Goal: Information Seeking & Learning: Learn about a topic

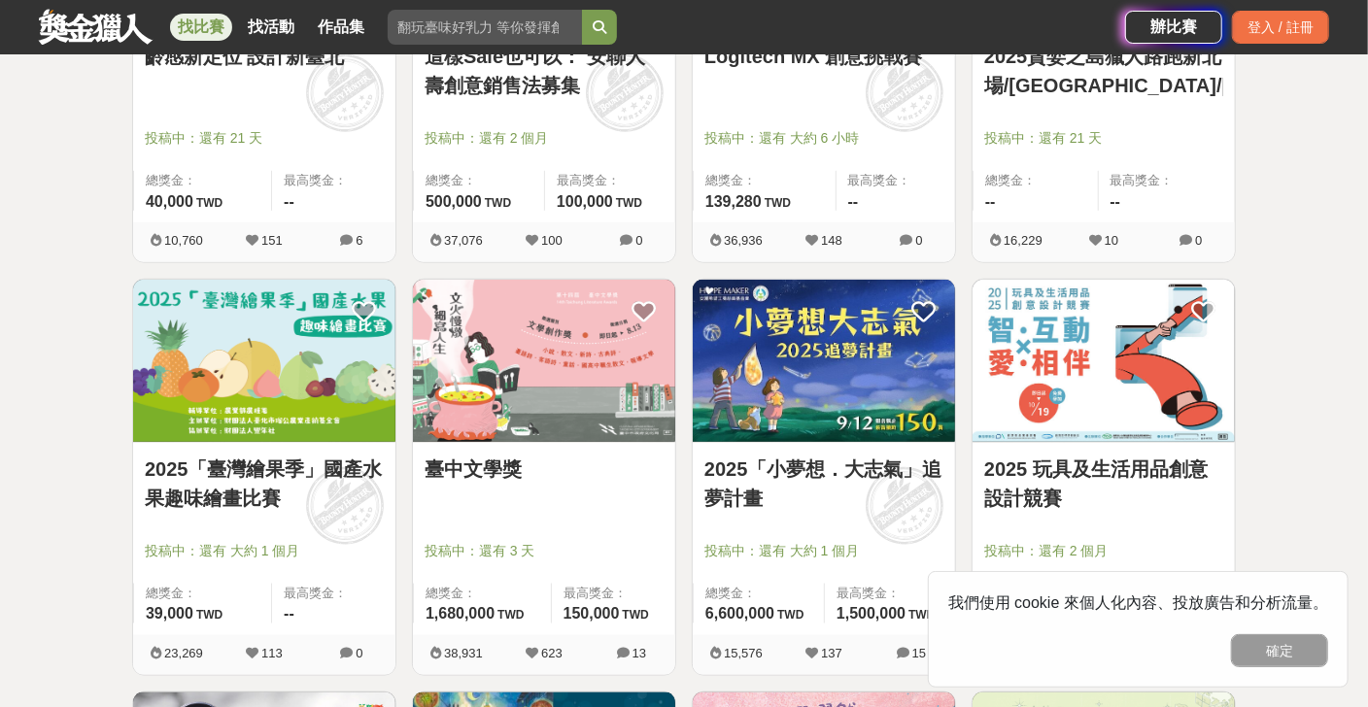
scroll to position [1166, 0]
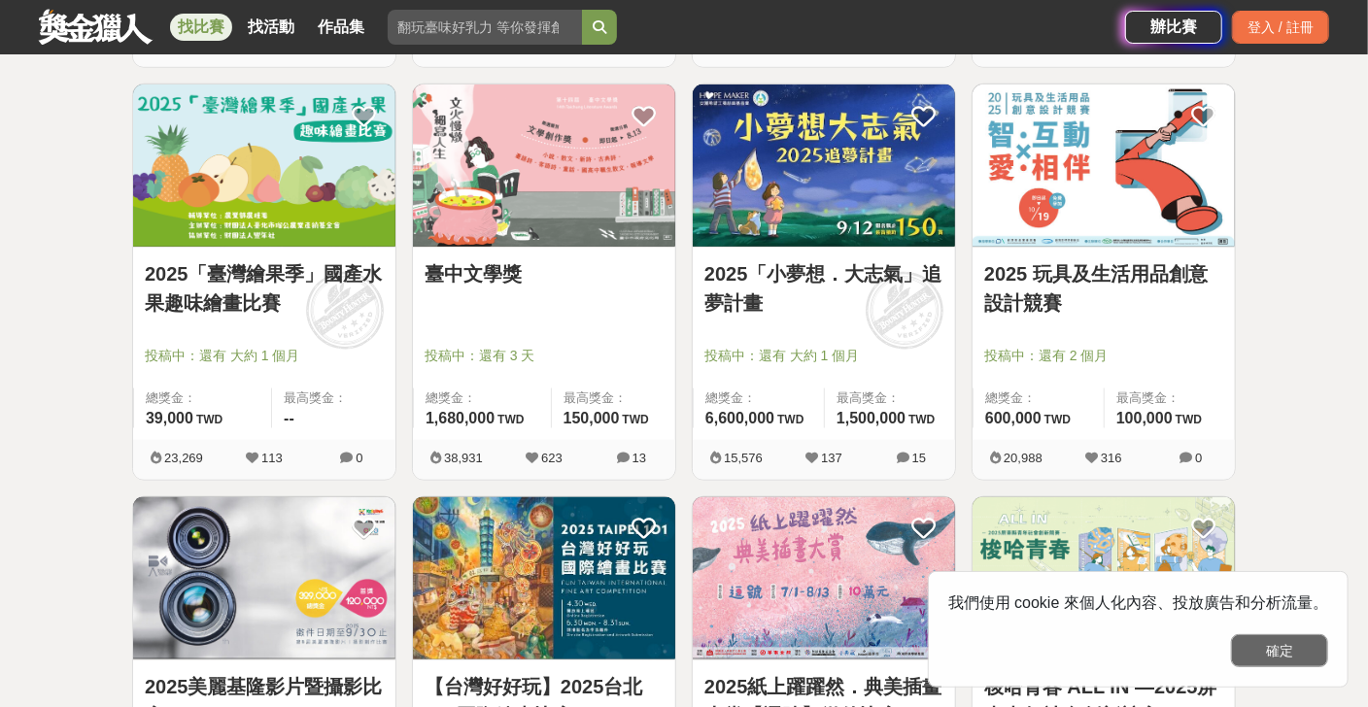
click at [1294, 659] on button "確定" at bounding box center [1279, 650] width 97 height 33
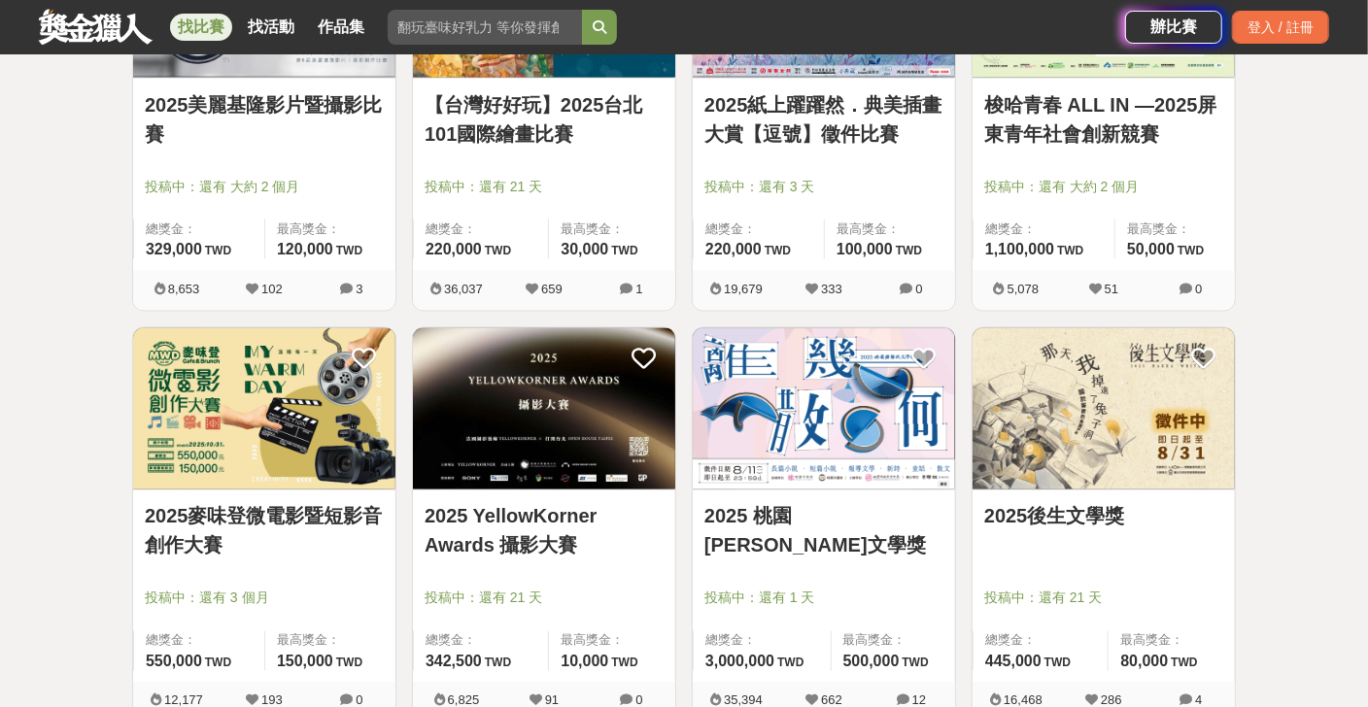
scroll to position [1360, 0]
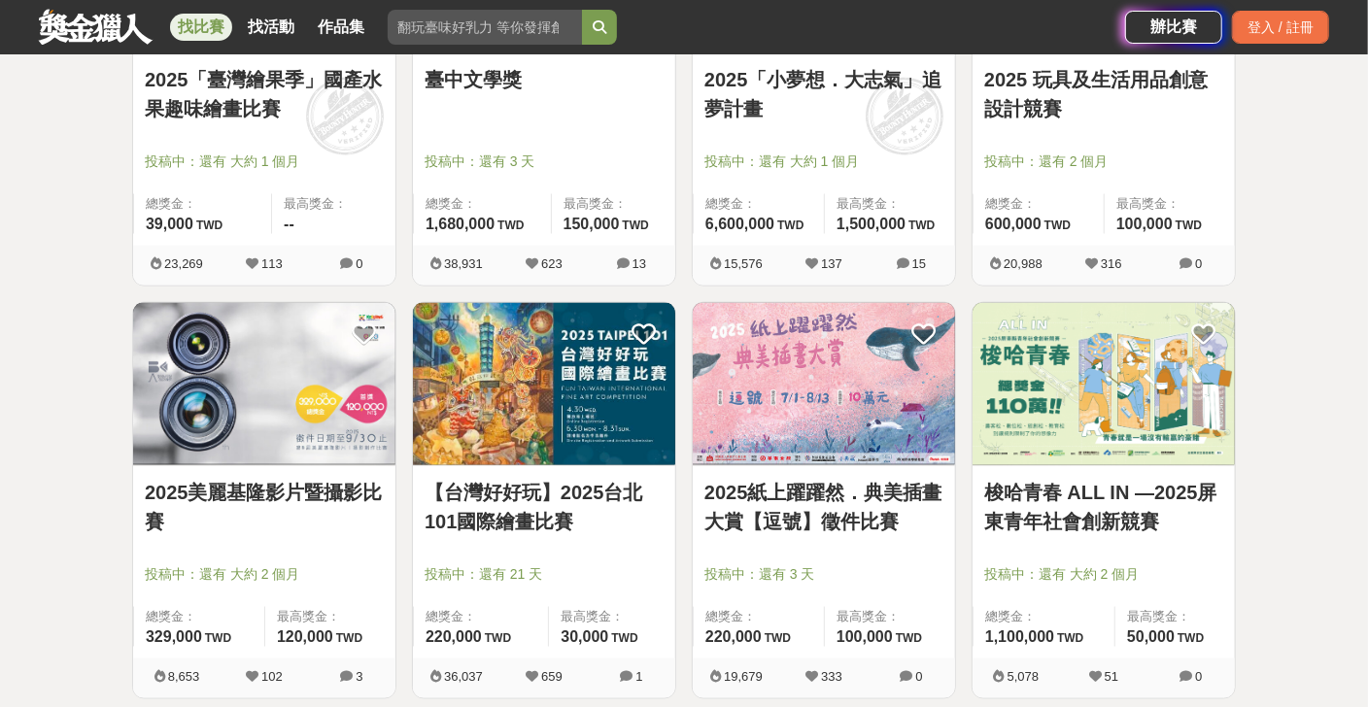
click at [446, 33] on input "search" at bounding box center [485, 27] width 194 height 35
type input "抑"
type input "攝影"
click at [582, 10] on button "submit" at bounding box center [599, 27] width 35 height 35
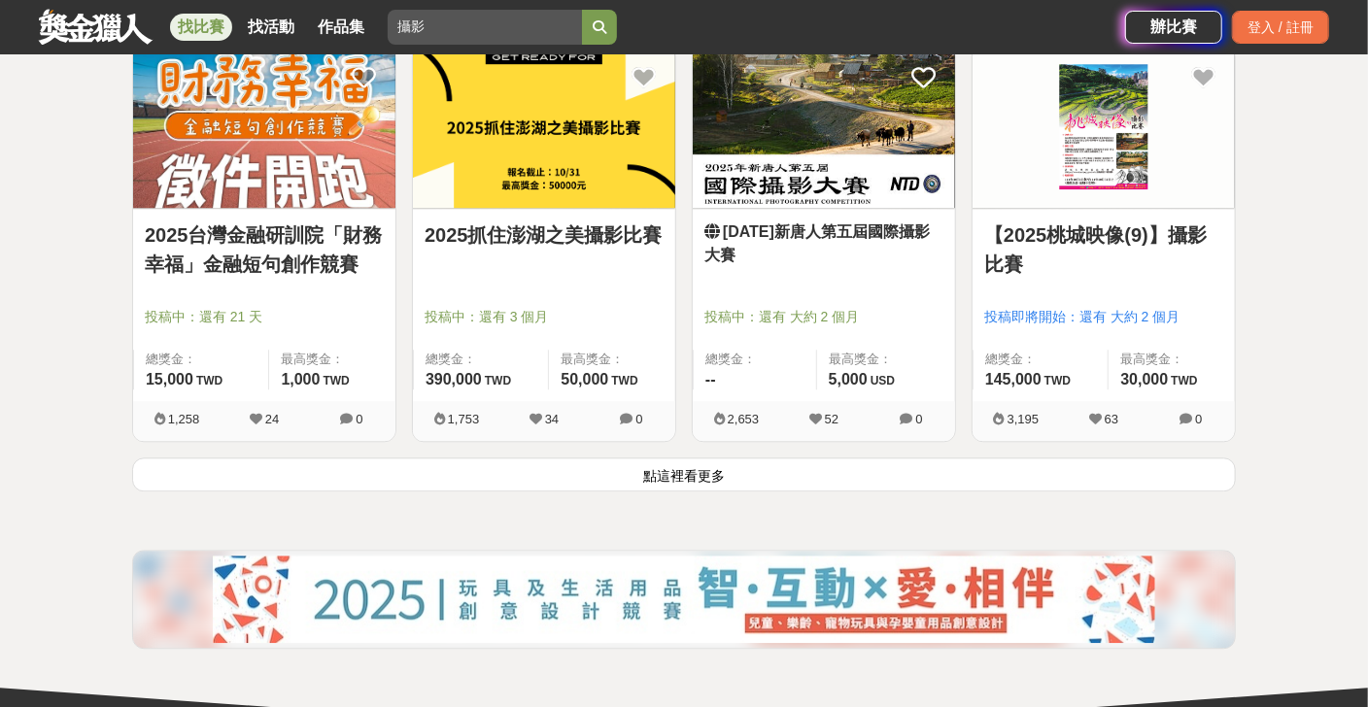
scroll to position [2539, 0]
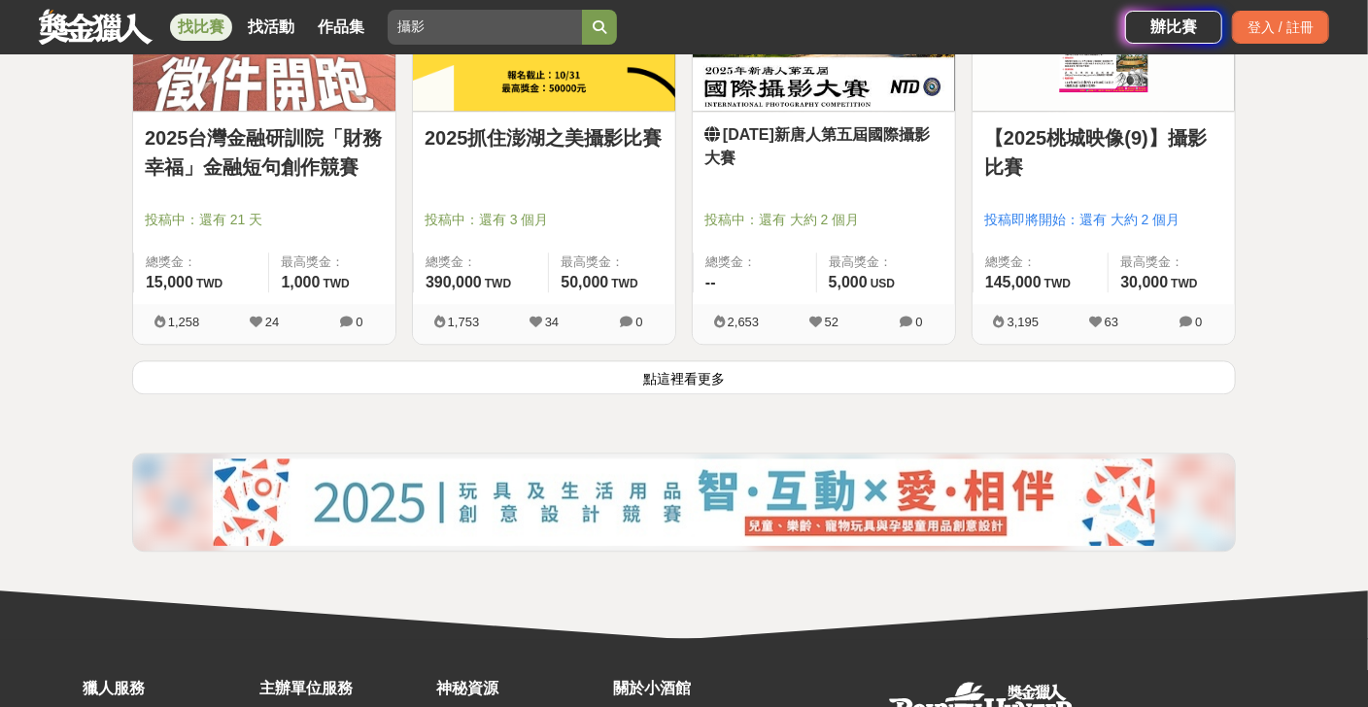
click at [704, 380] on button "點這裡看更多" at bounding box center [684, 377] width 1104 height 34
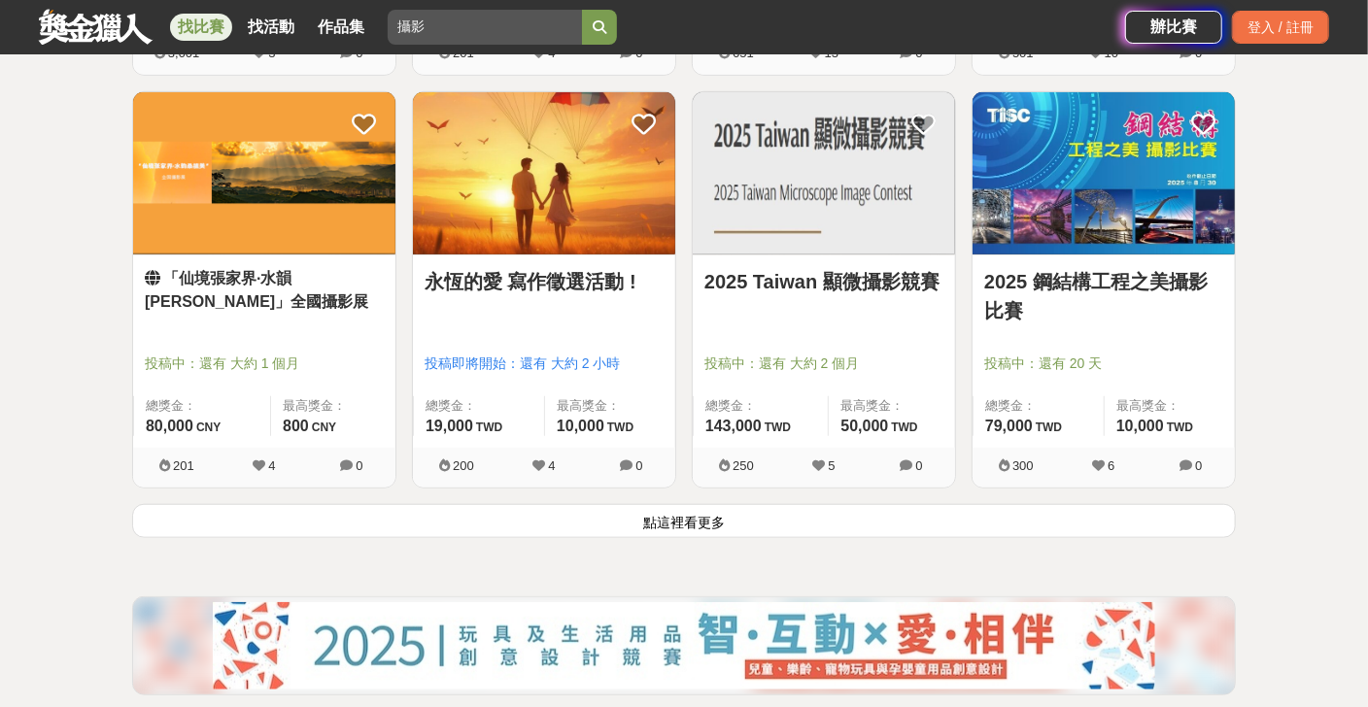
scroll to position [5065, 0]
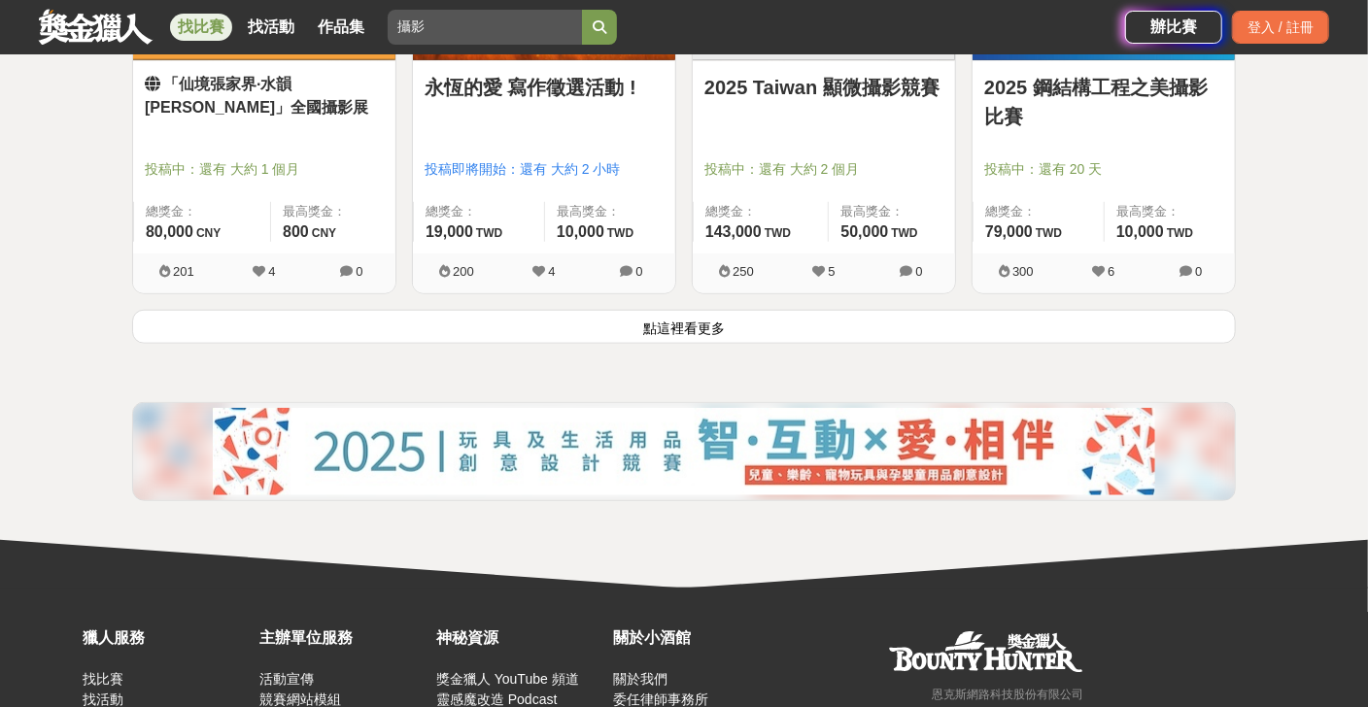
click at [665, 321] on button "點這裡看更多" at bounding box center [684, 327] width 1104 height 34
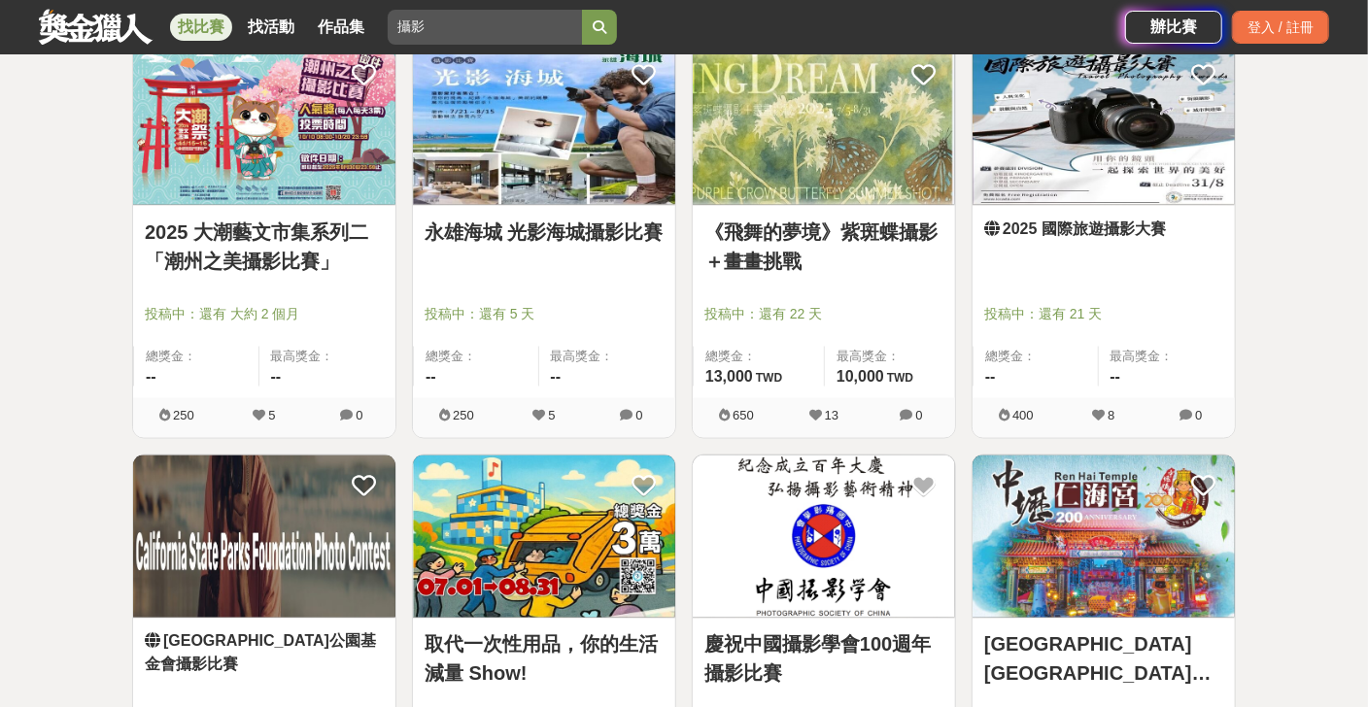
scroll to position [5842, 0]
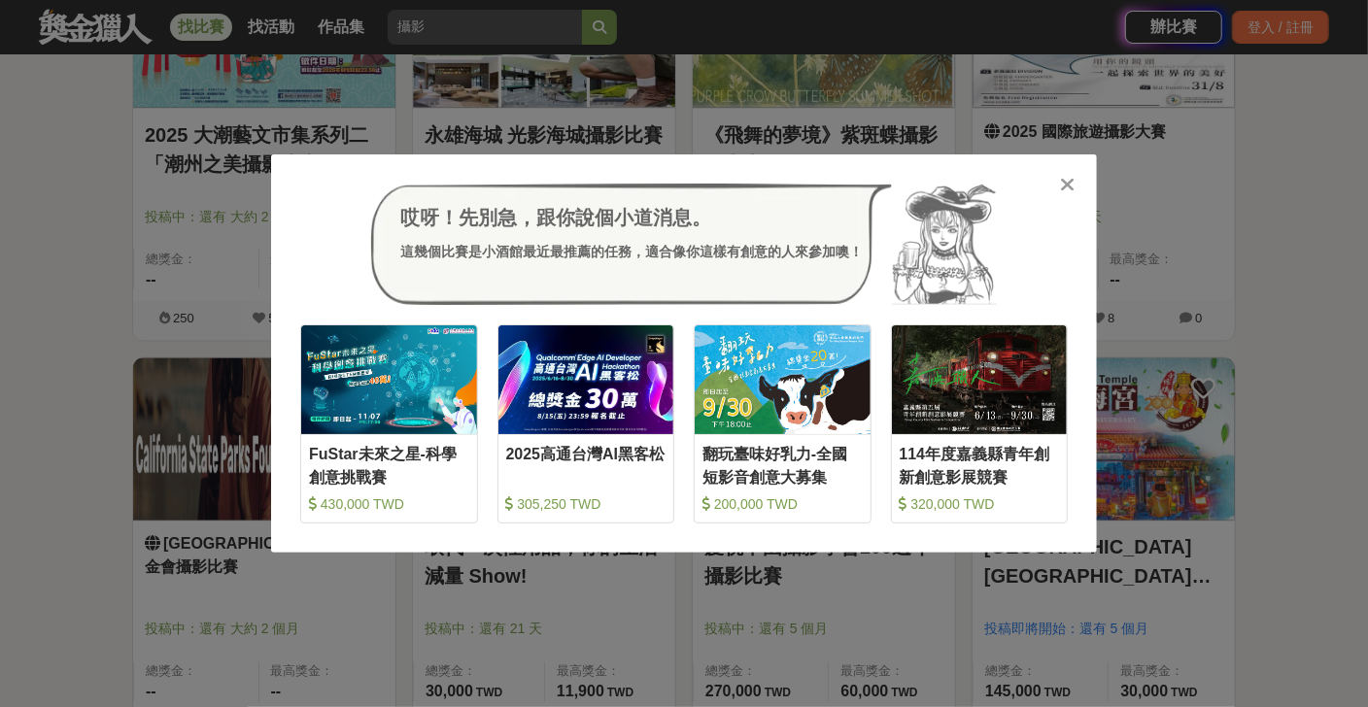
click at [1075, 195] on div "哎呀！先別急，跟你說個小道消息。 這幾個比賽是小酒館最近最推薦的任務，適合像你這樣有創意的人來參加噢！ 收藏 FuStar未來之星-科學創意挑戰賽 430,0…" at bounding box center [684, 353] width 826 height 399
click at [1072, 187] on icon at bounding box center [1068, 184] width 15 height 19
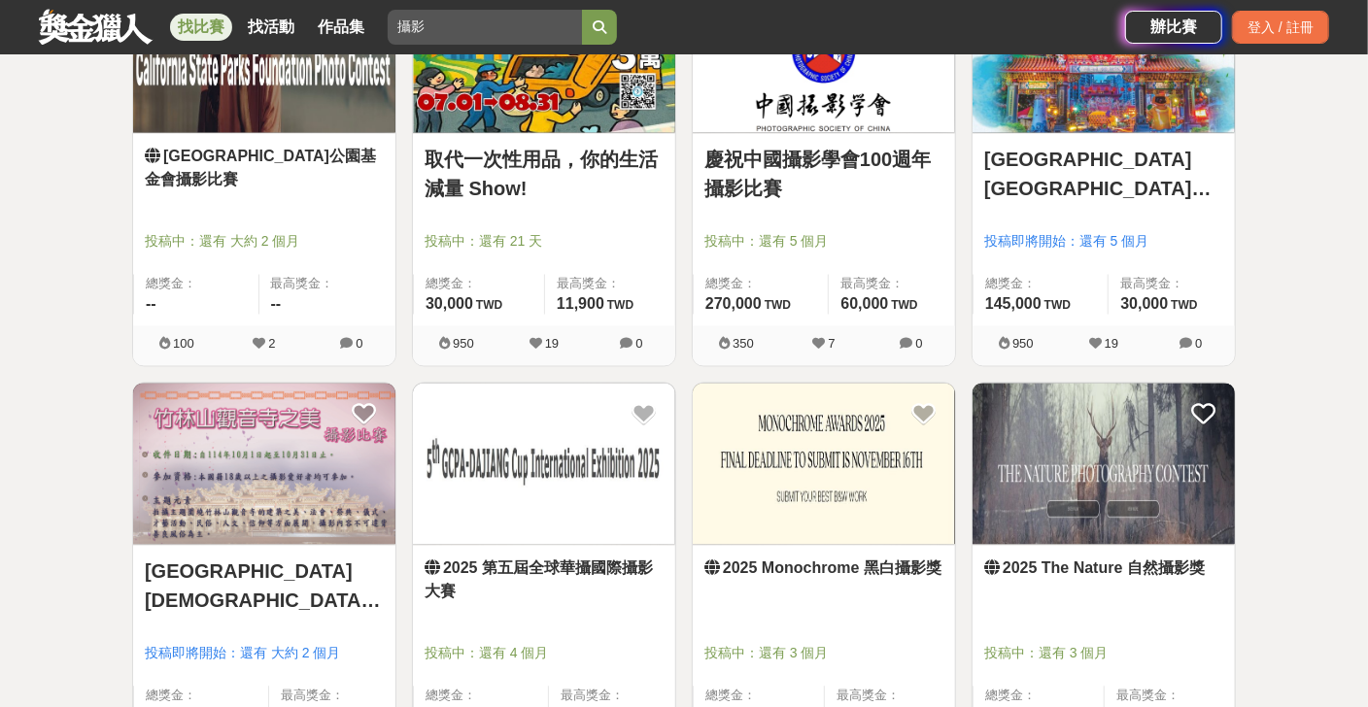
scroll to position [6328, 0]
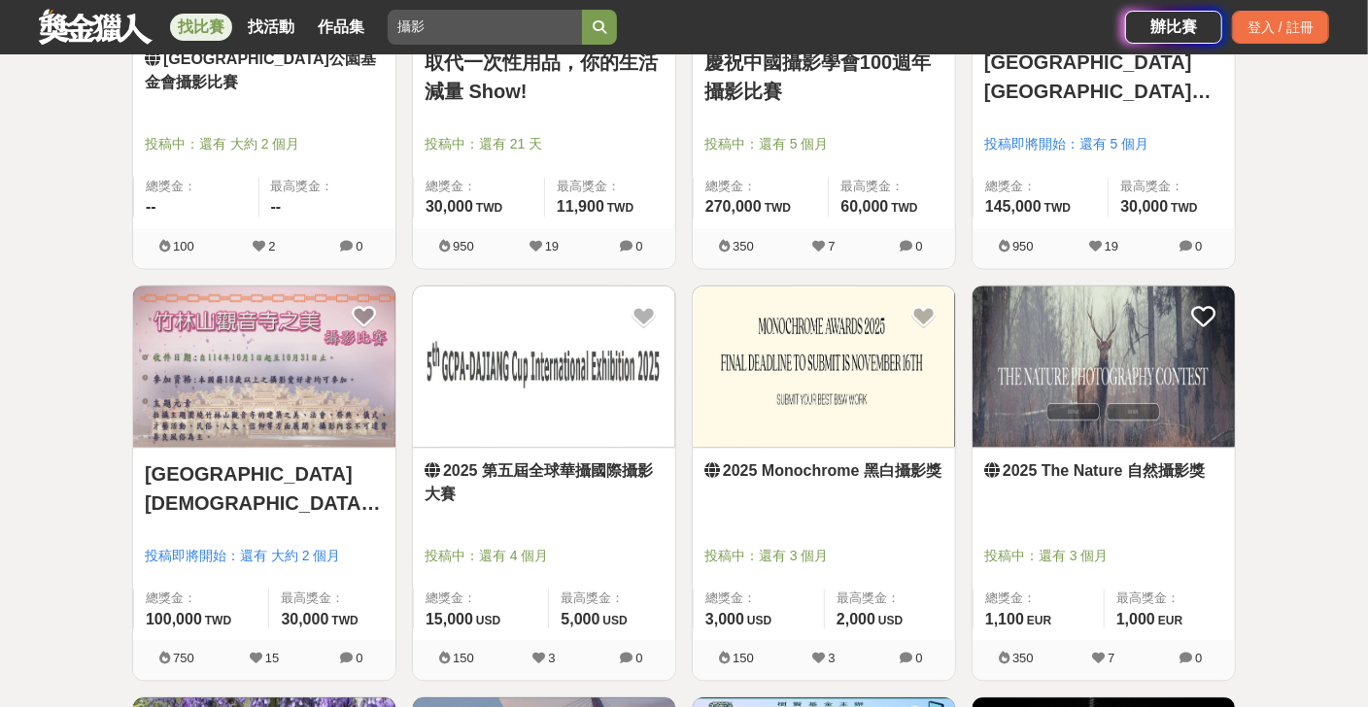
click at [1097, 459] on link "2025 The Nature 自然攝影獎" at bounding box center [1103, 470] width 239 height 23
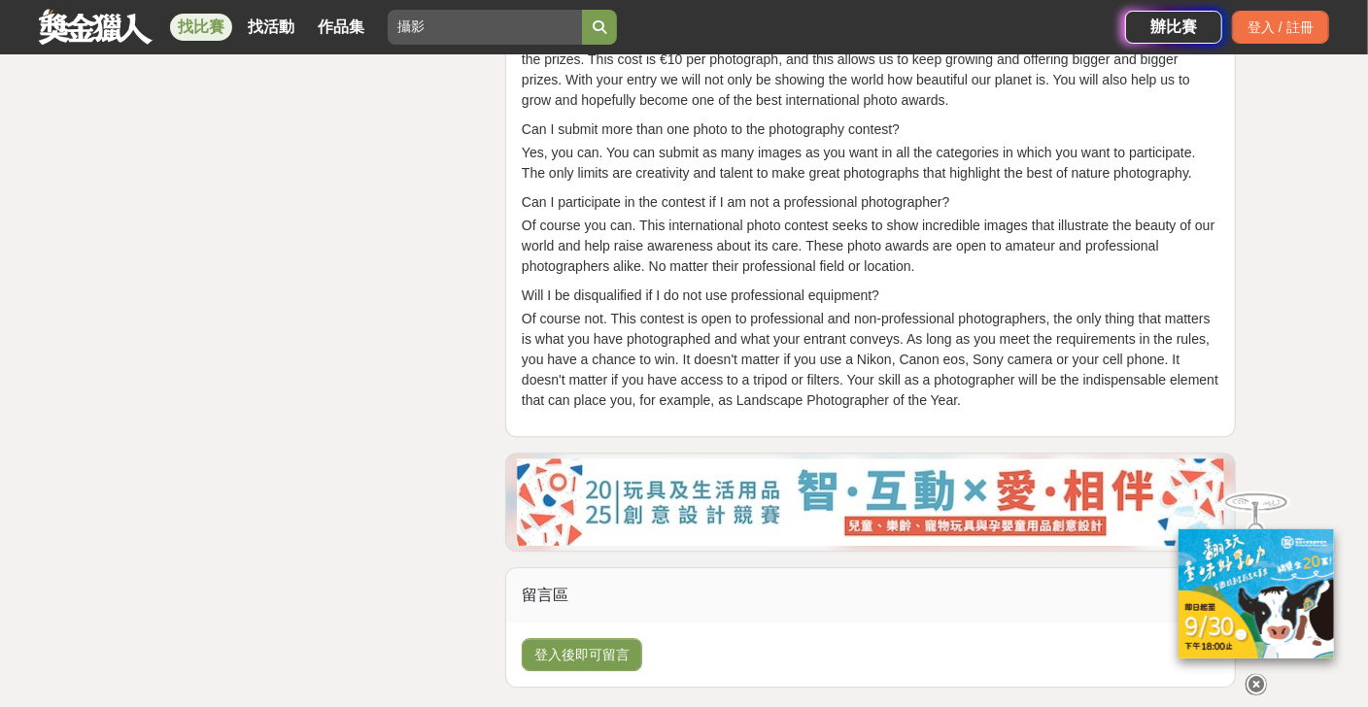
scroll to position [7091, 0]
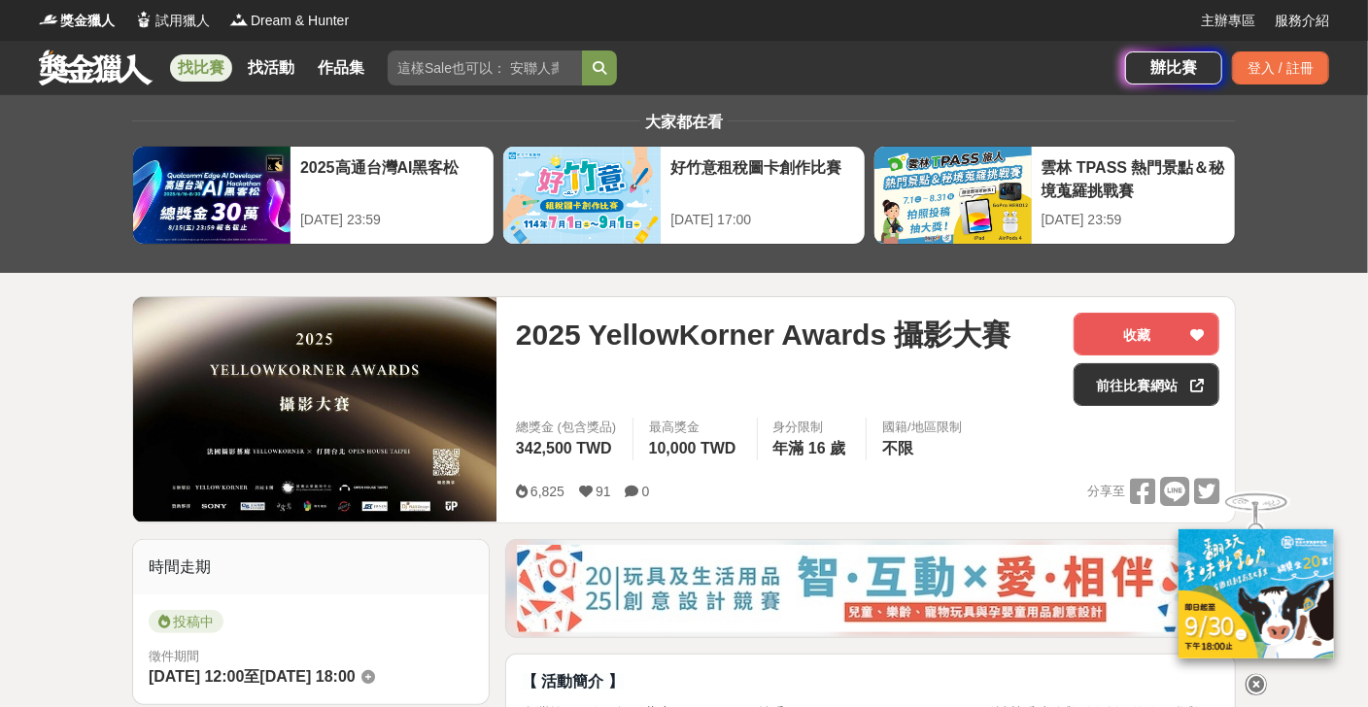
click at [480, 74] on input "search" at bounding box center [485, 68] width 194 height 35
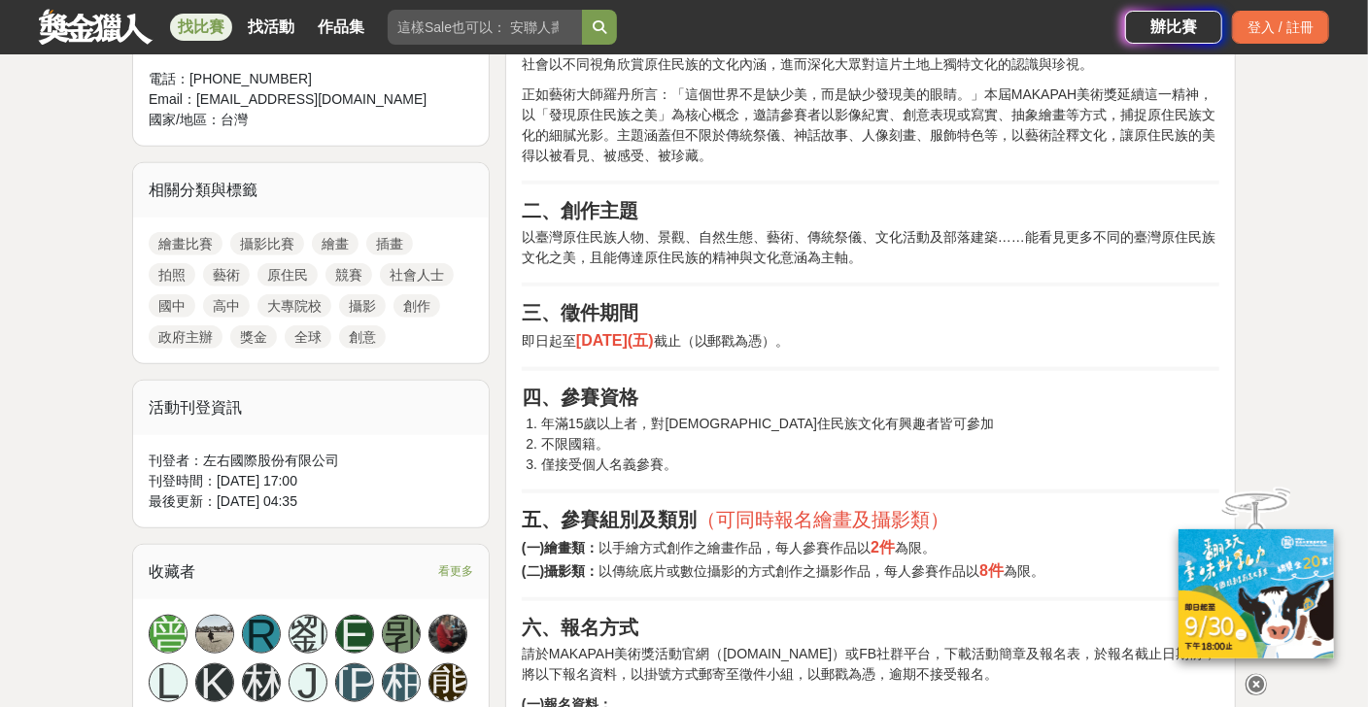
scroll to position [873, 0]
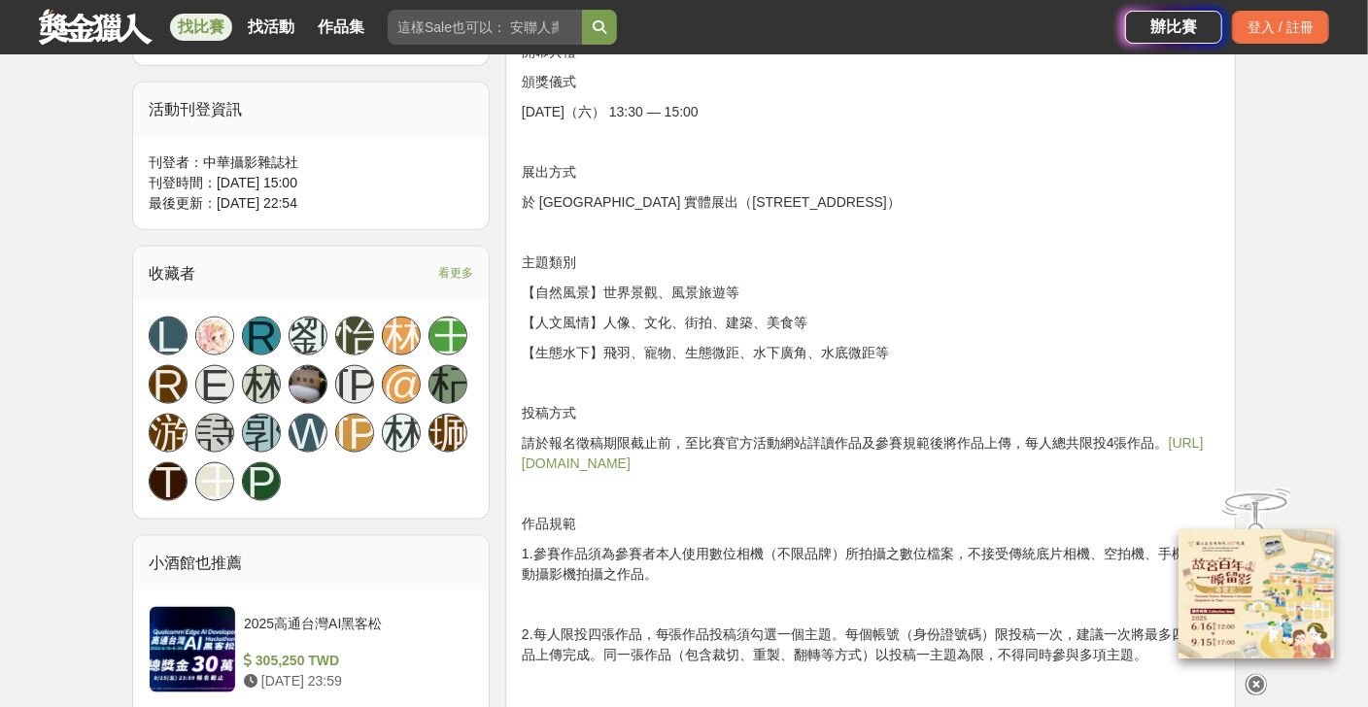
scroll to position [1360, 0]
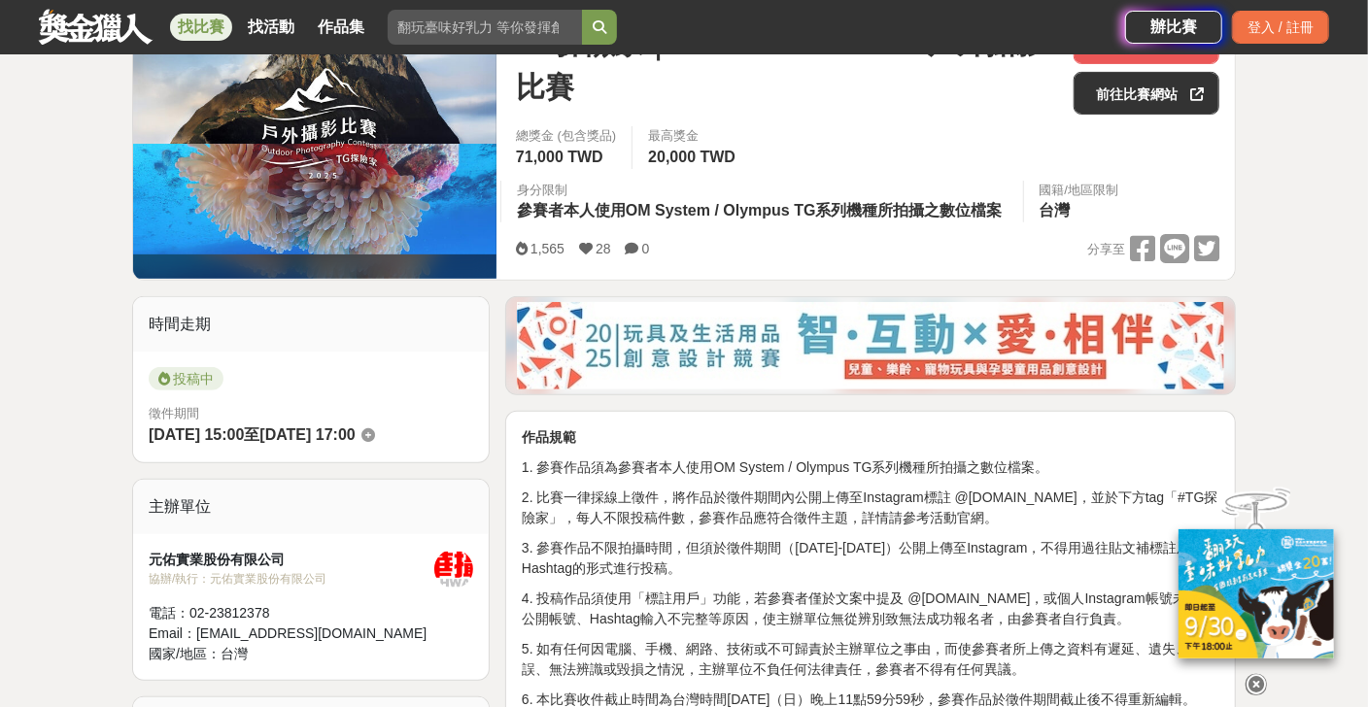
scroll to position [388, 0]
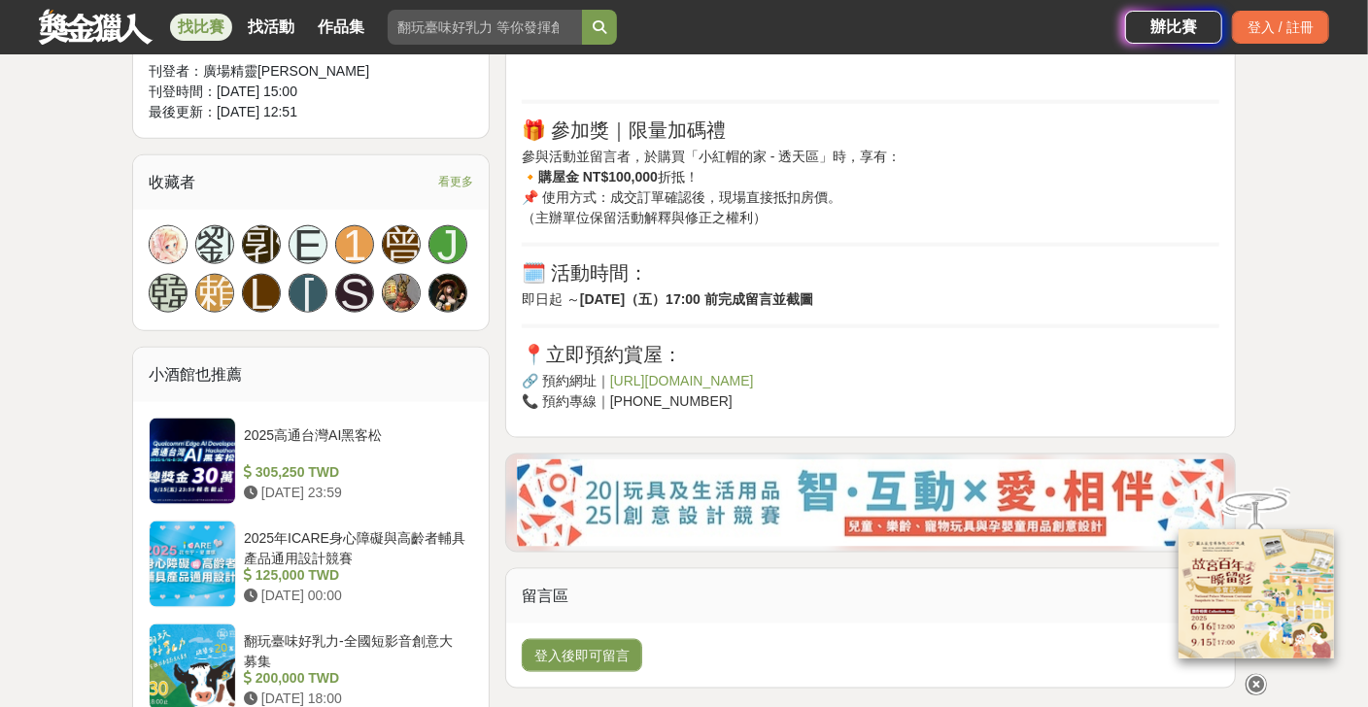
scroll to position [1360, 0]
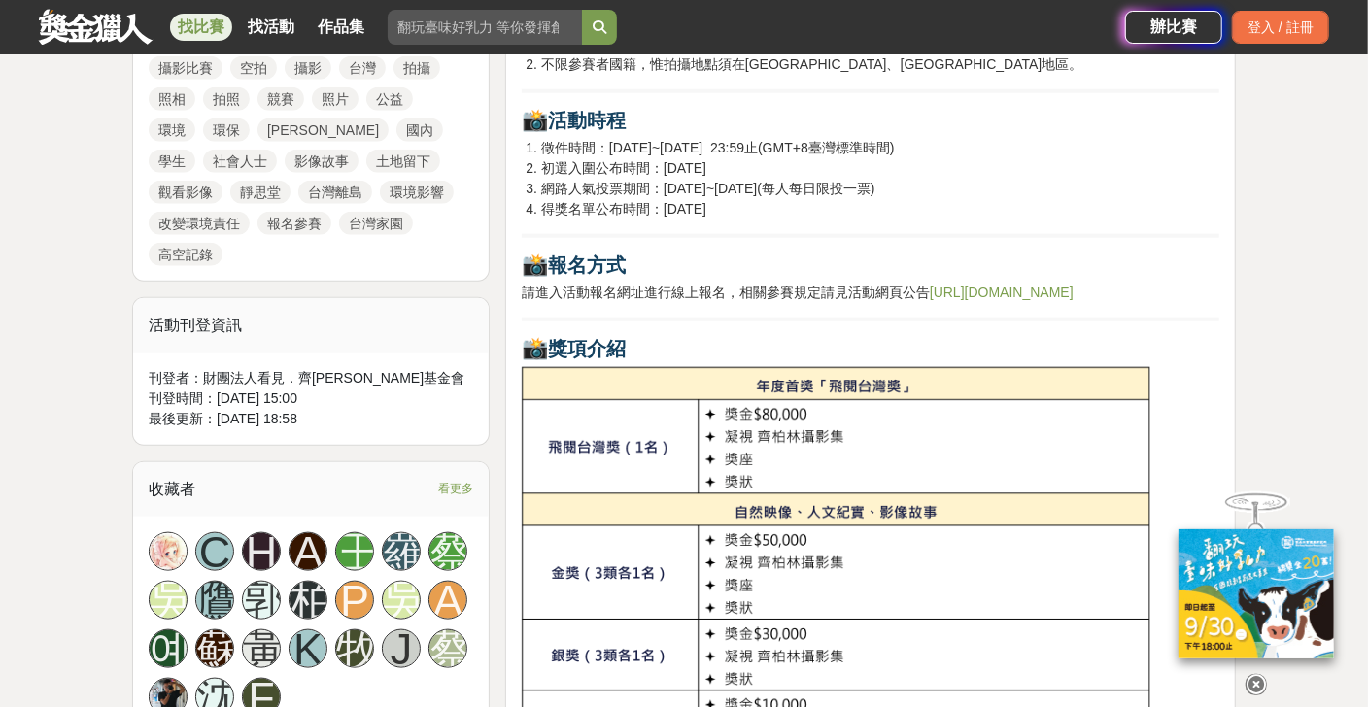
scroll to position [1166, 0]
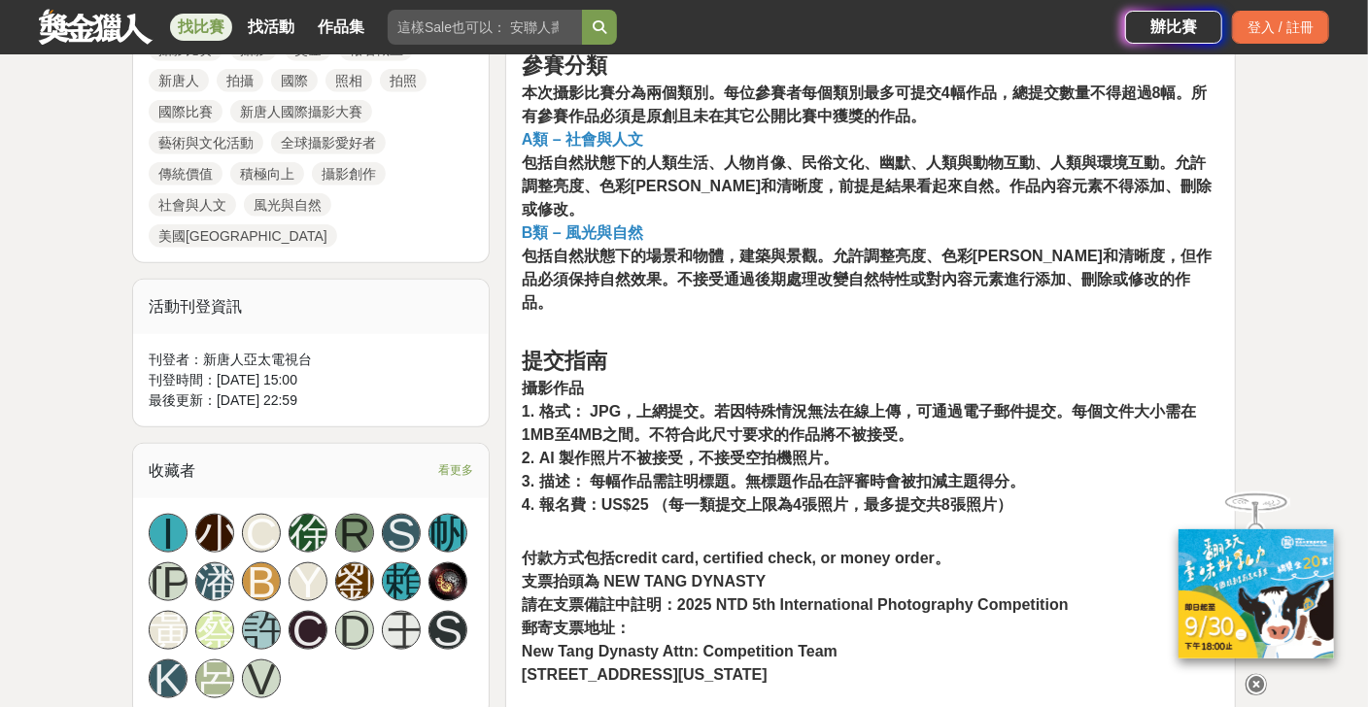
scroll to position [1166, 0]
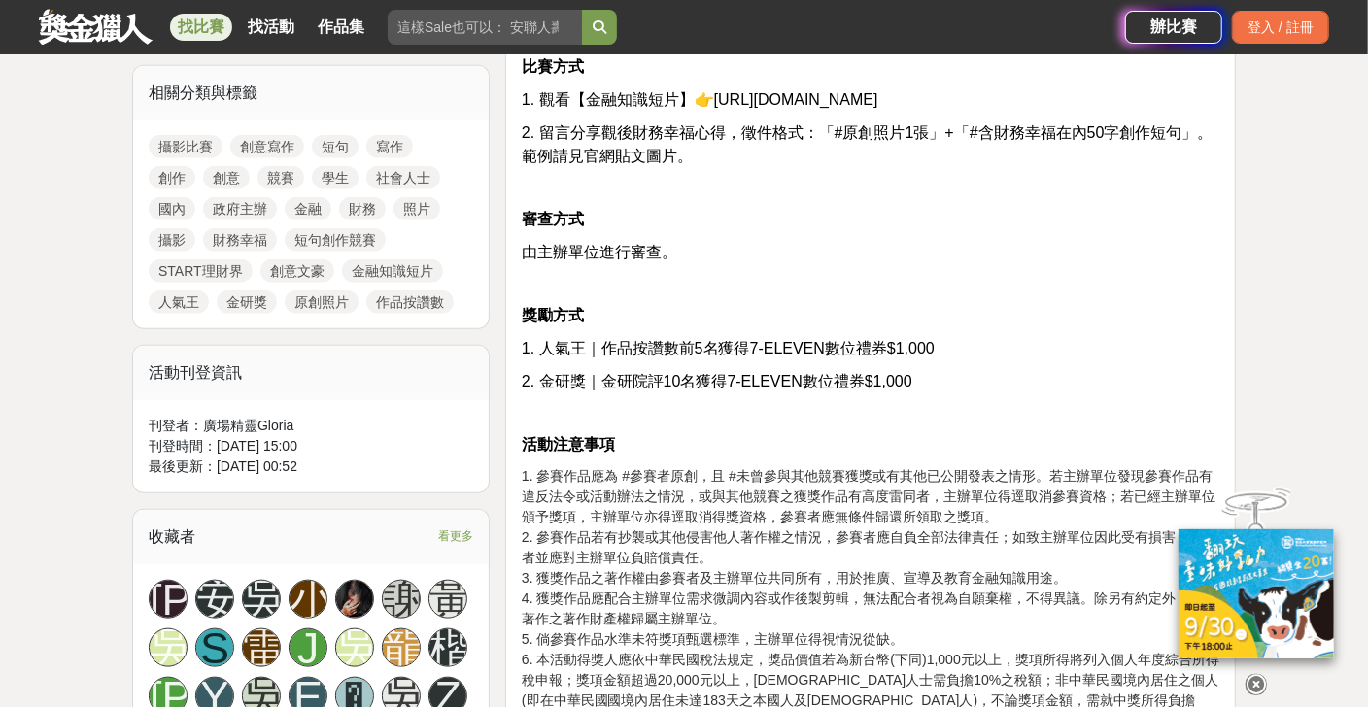
scroll to position [1263, 0]
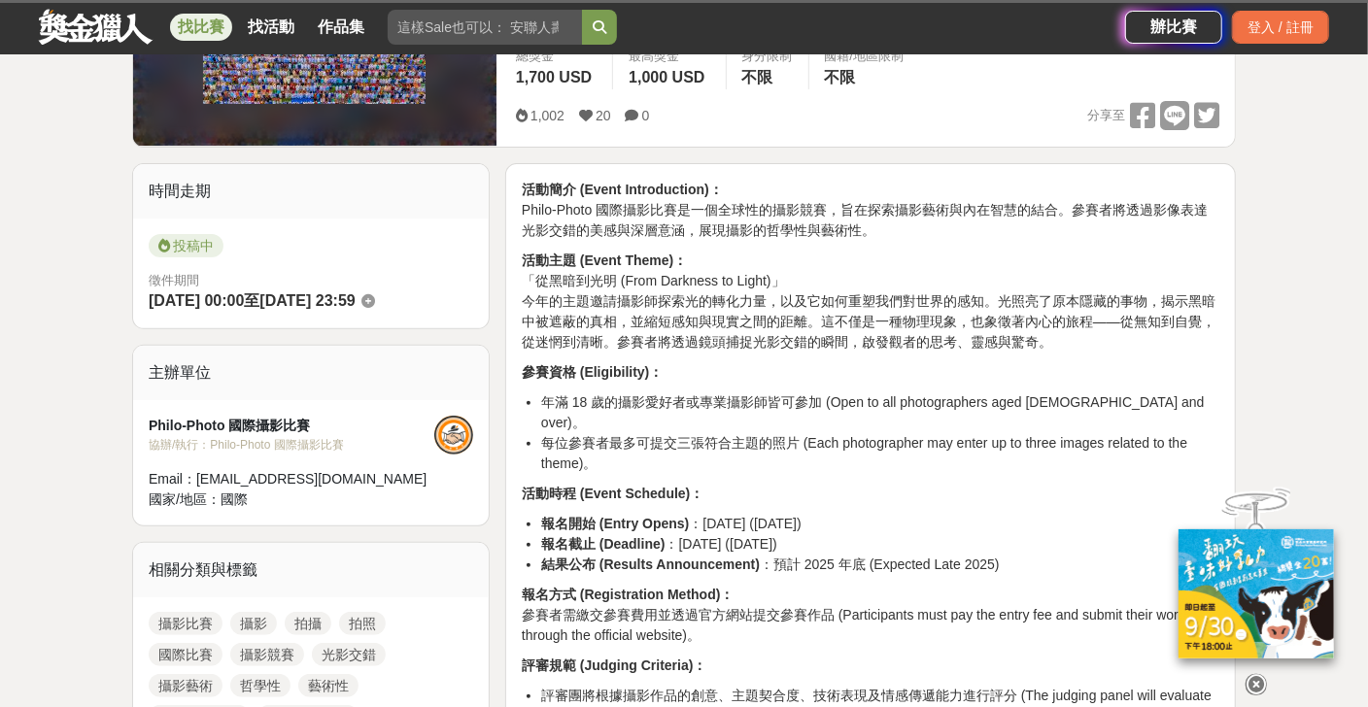
scroll to position [291, 0]
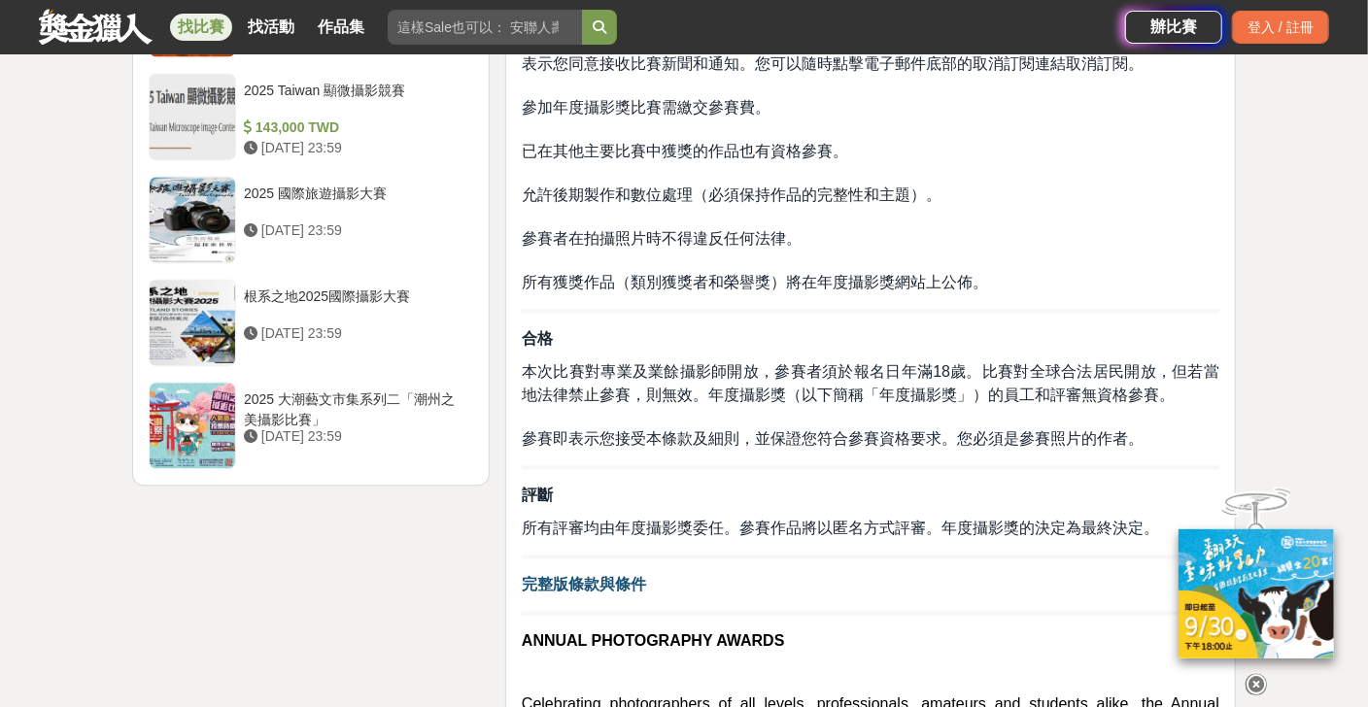
scroll to position [2331, 0]
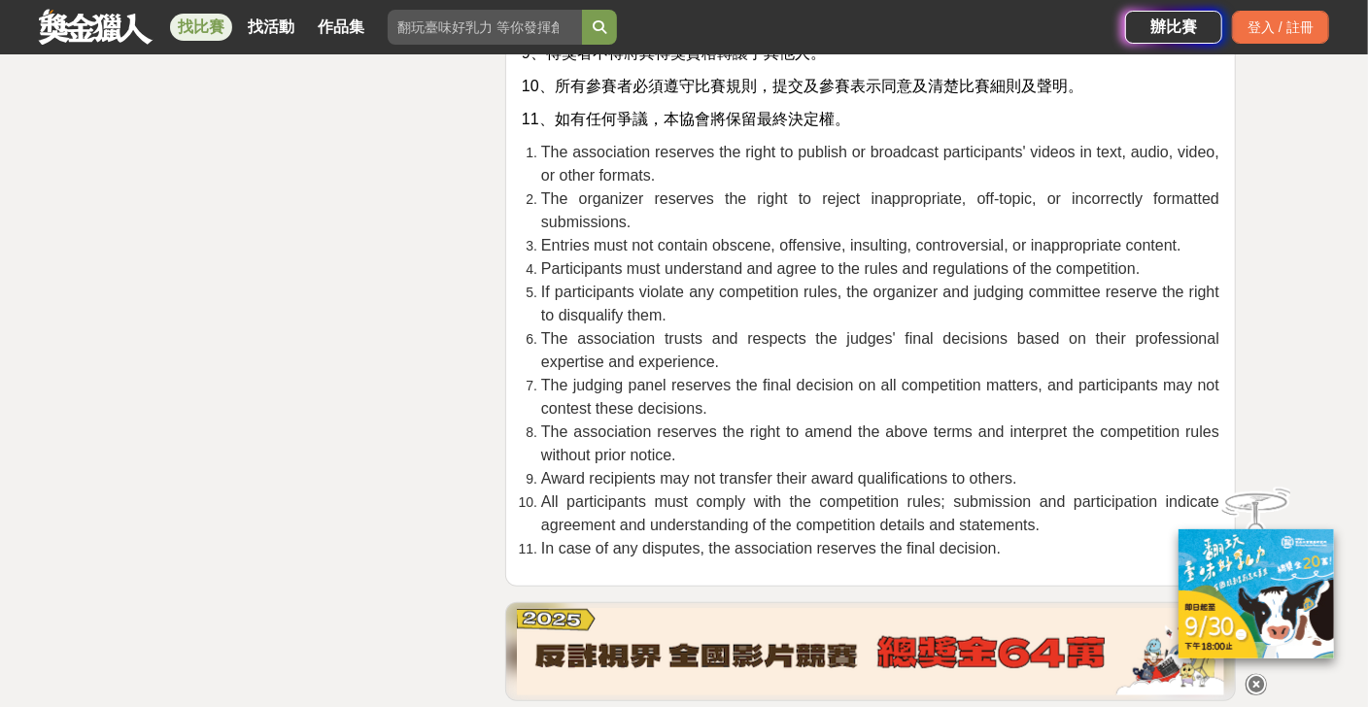
scroll to position [5051, 0]
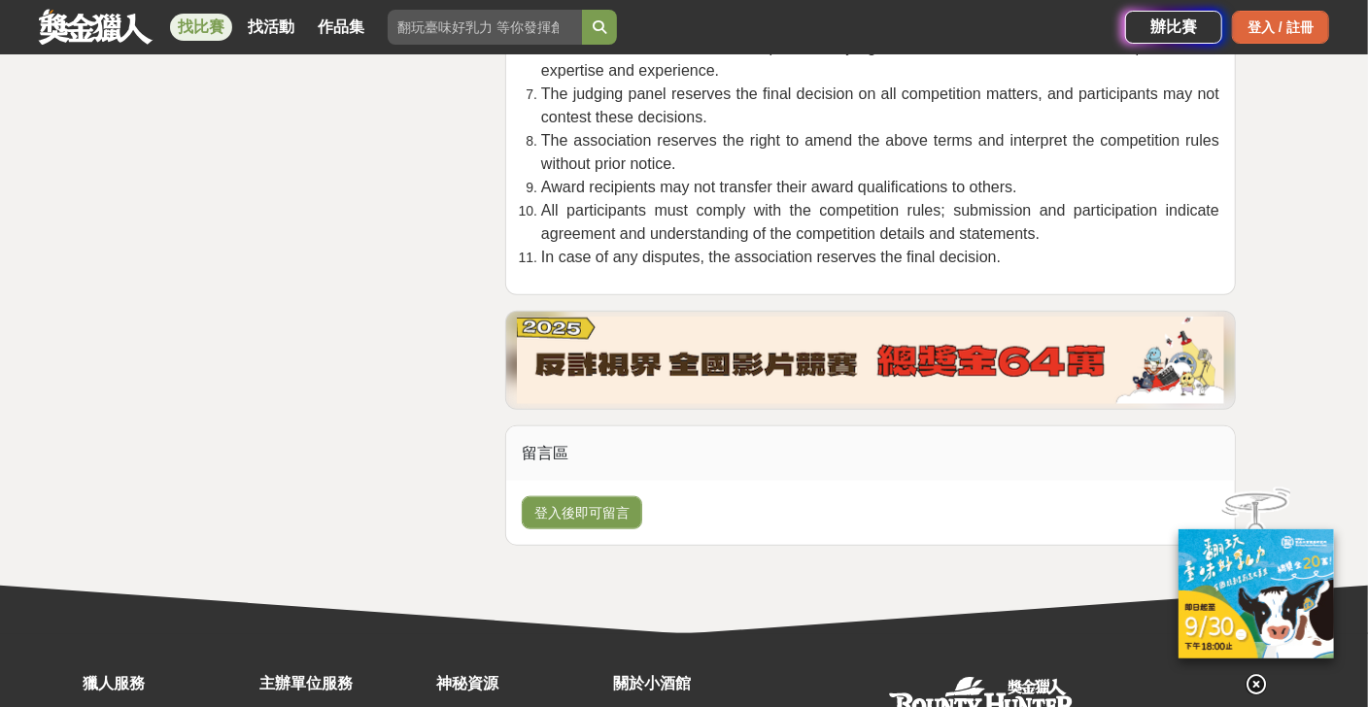
click at [1300, 31] on div "登入 / 註冊" at bounding box center [1280, 27] width 97 height 33
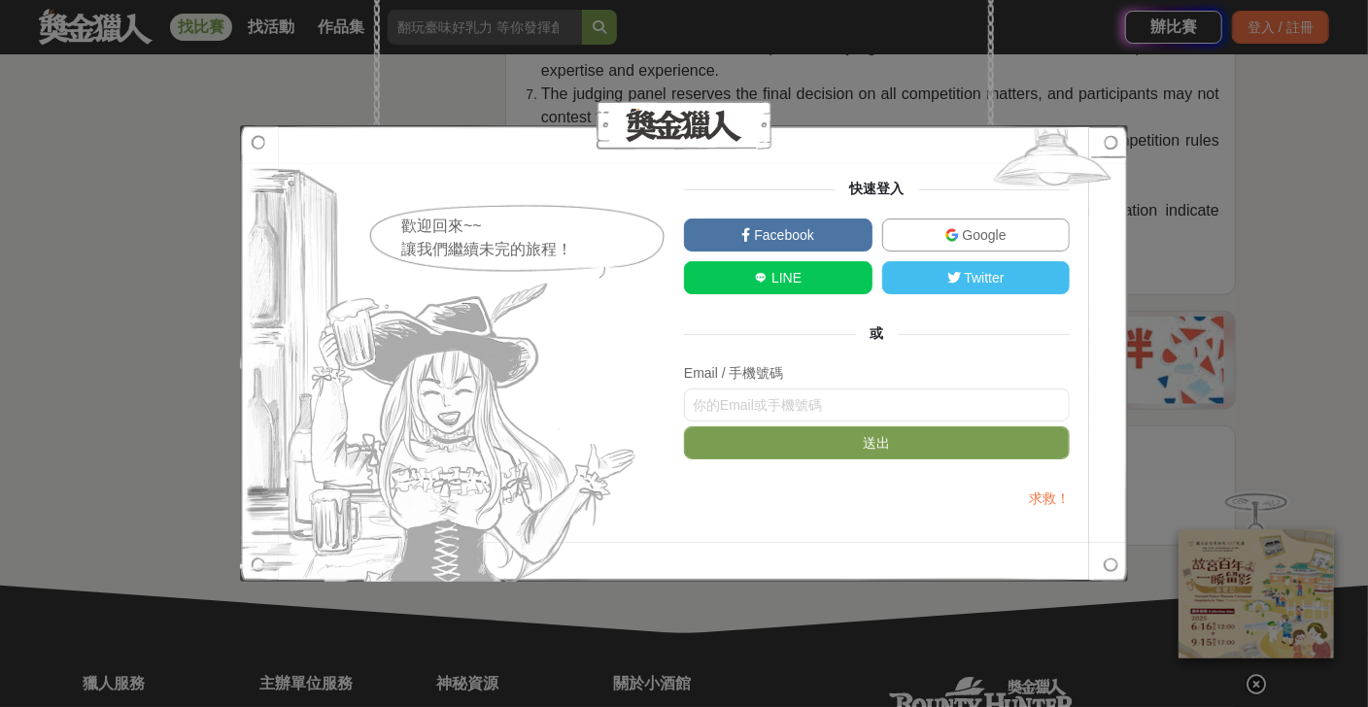
click at [999, 245] on link "Google" at bounding box center [976, 235] width 188 height 33
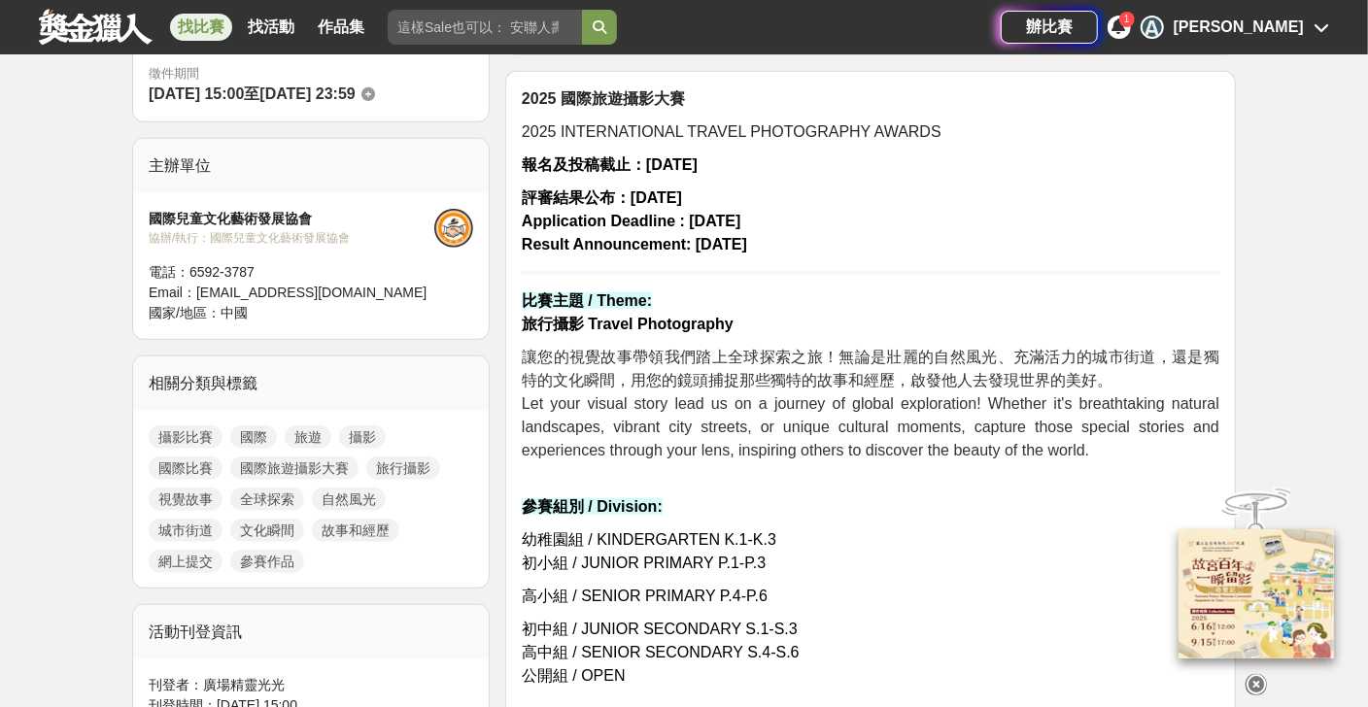
scroll to position [193, 0]
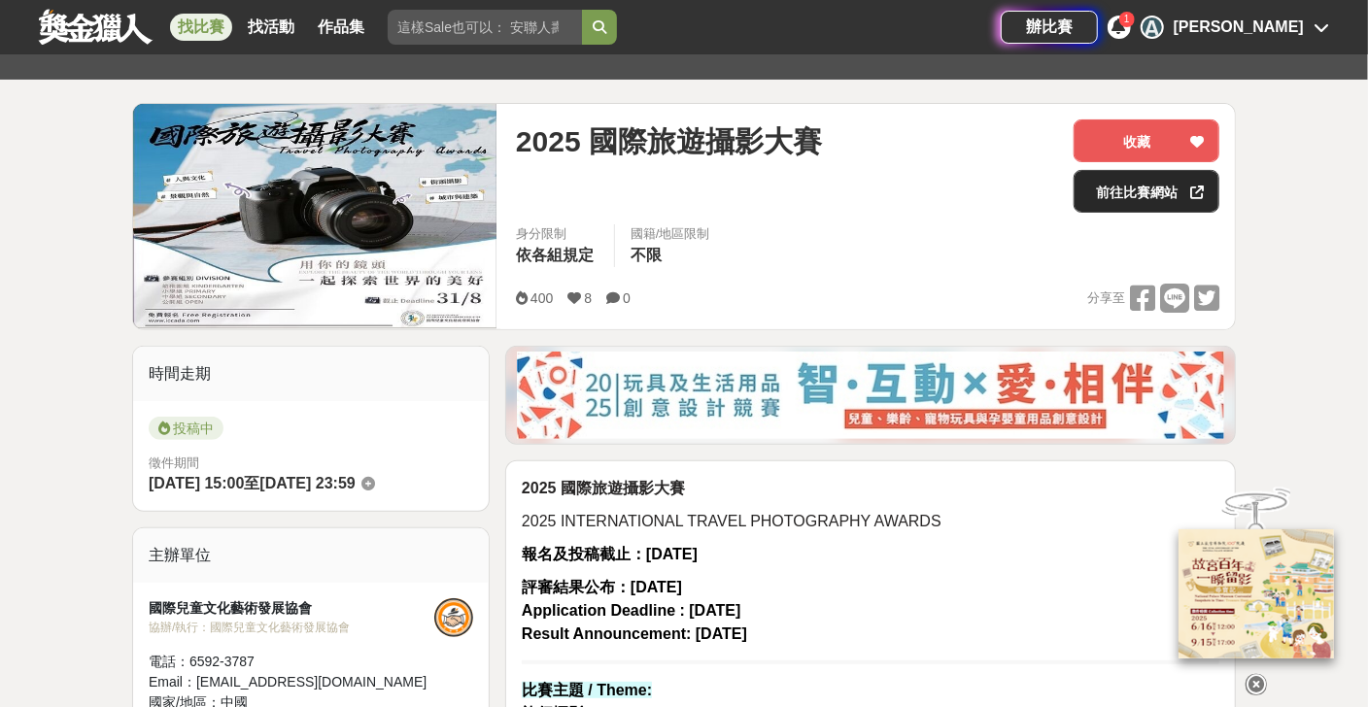
click at [1154, 195] on link "前往比賽網站" at bounding box center [1146, 191] width 146 height 43
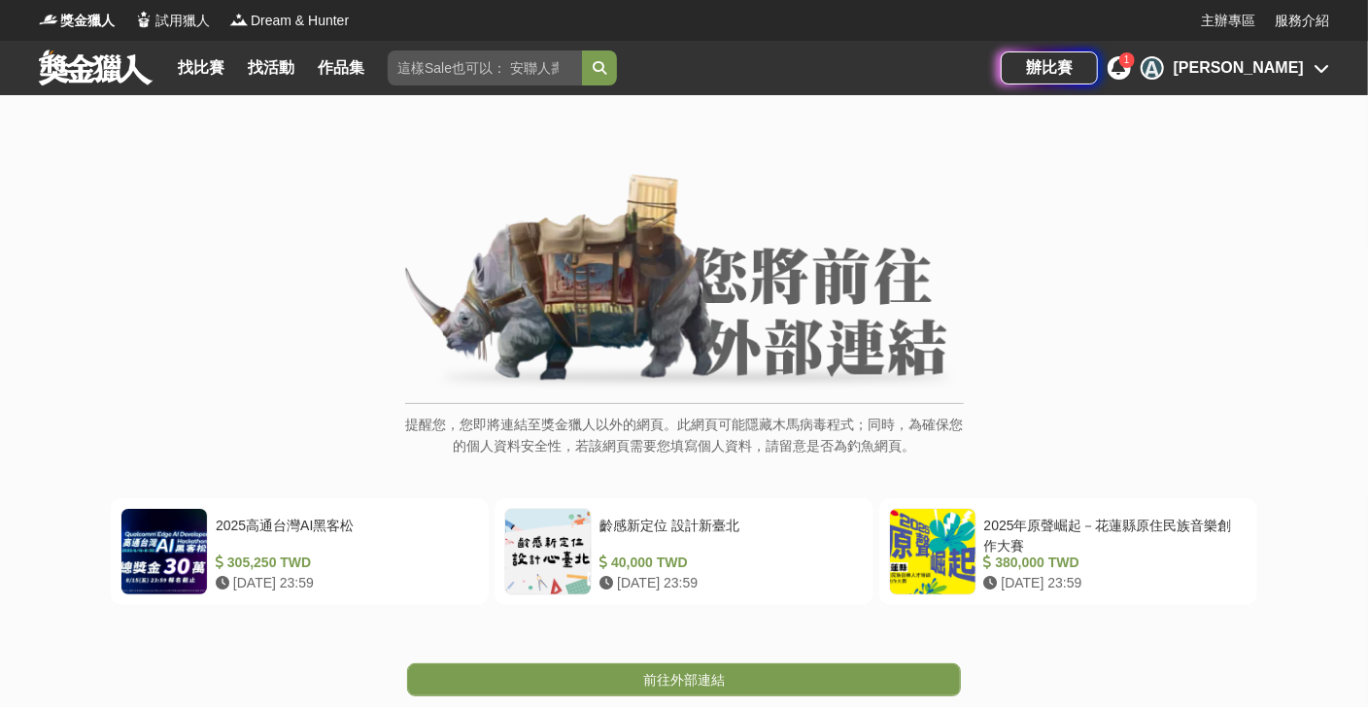
scroll to position [96, 0]
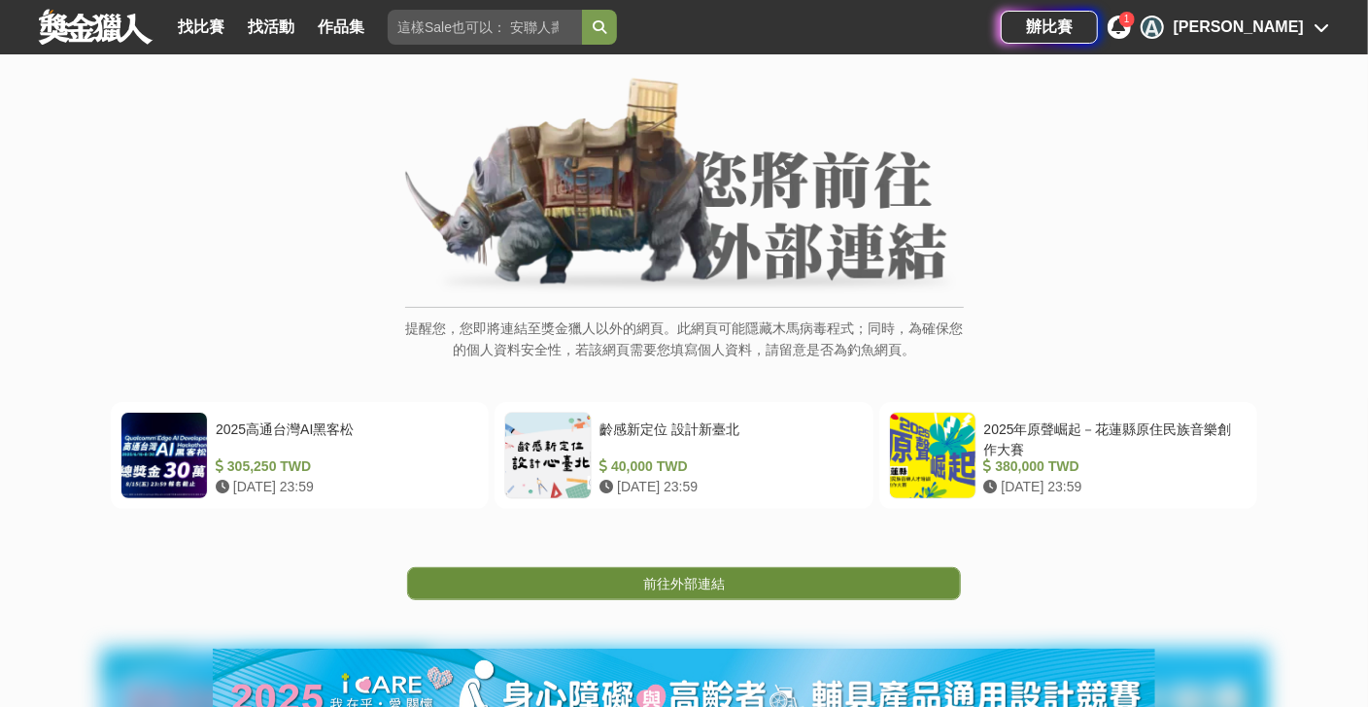
click at [748, 591] on link "前往外部連結" at bounding box center [684, 583] width 554 height 33
